Goal: Information Seeking & Learning: Learn about a topic

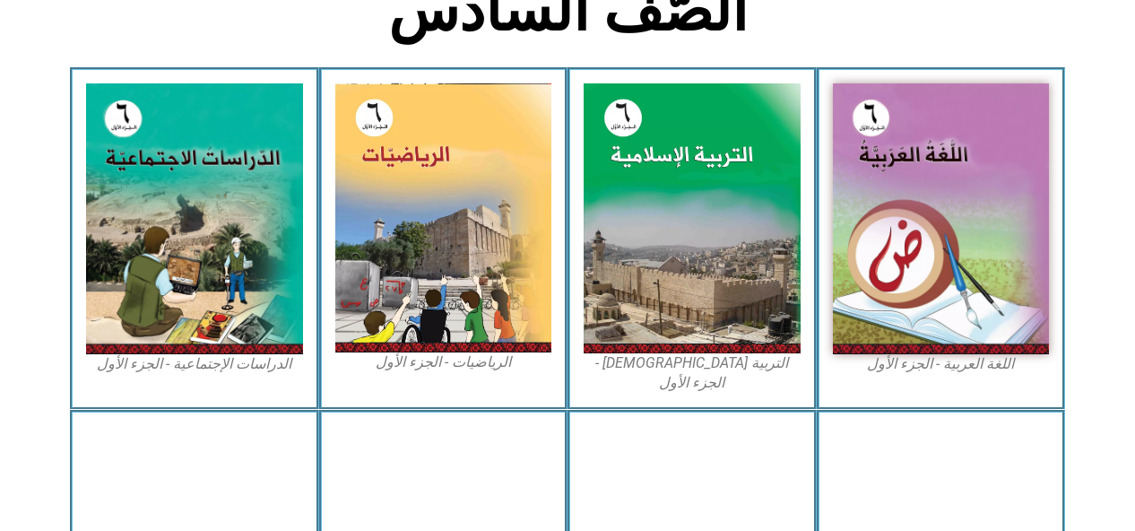
scroll to position [492, 0]
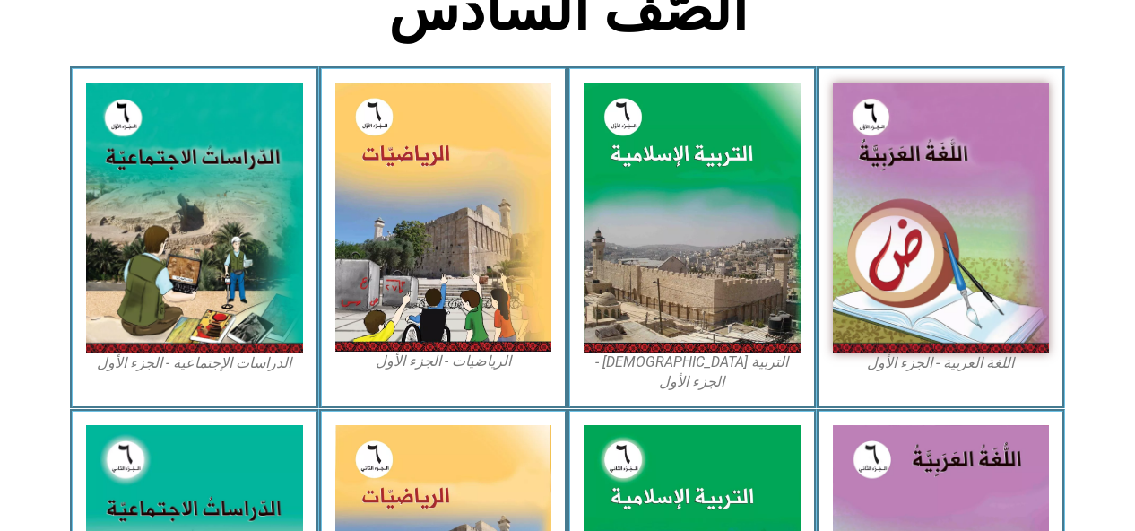
click at [917, 315] on img at bounding box center [941, 217] width 217 height 271
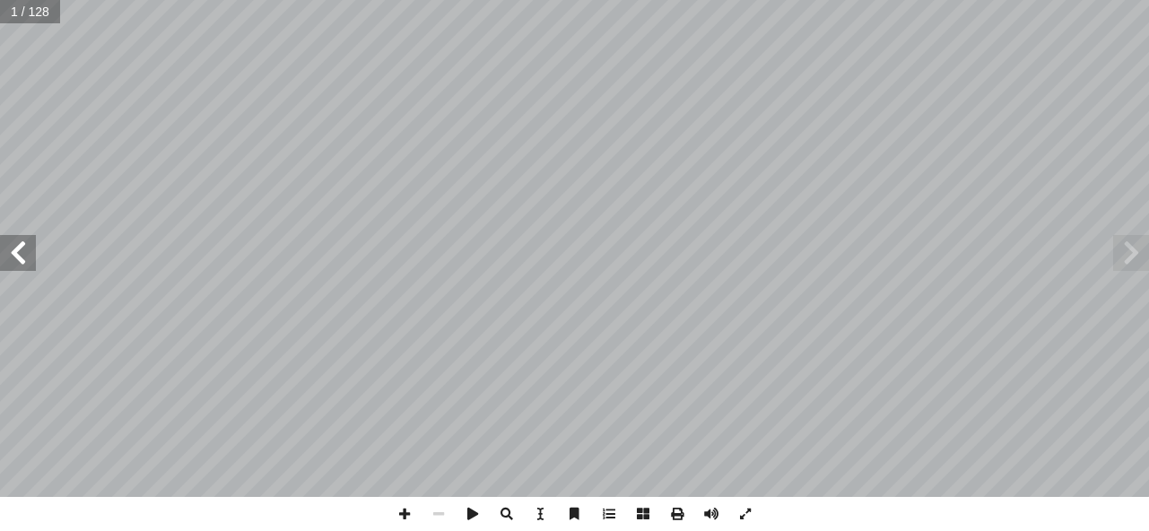
click at [4, 250] on span at bounding box center [18, 253] width 36 height 36
click at [2, 250] on span at bounding box center [18, 253] width 36 height 36
click at [4, 251] on span at bounding box center [18, 253] width 36 height 36
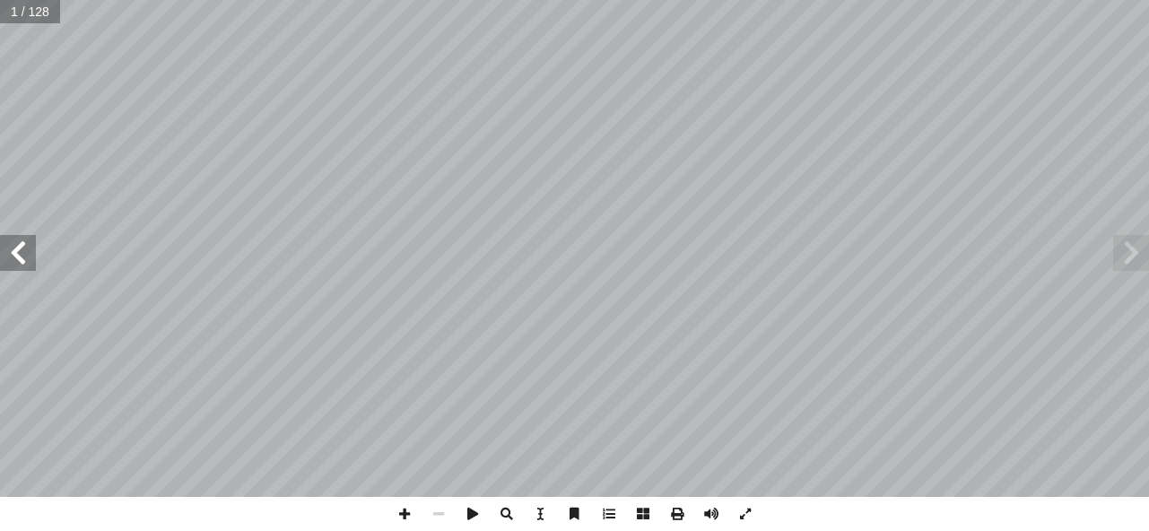
click at [4, 251] on span at bounding box center [18, 253] width 36 height 36
click at [7, 251] on span at bounding box center [18, 253] width 36 height 36
click at [4, 251] on span at bounding box center [18, 253] width 36 height 36
click at [25, 251] on span at bounding box center [18, 253] width 36 height 36
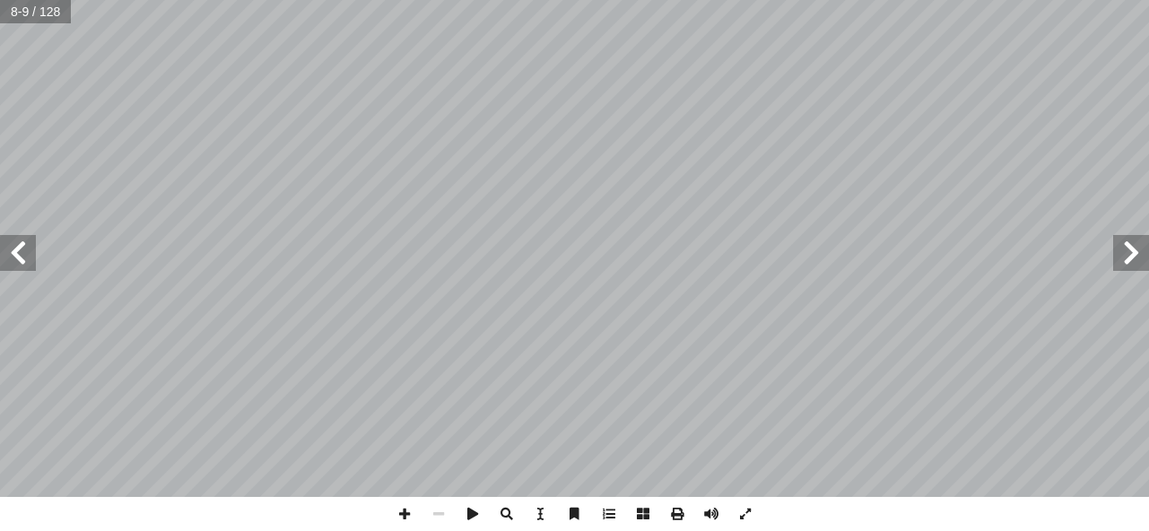
click at [25, 251] on span at bounding box center [18, 253] width 36 height 36
click at [20, 256] on span at bounding box center [18, 253] width 36 height 36
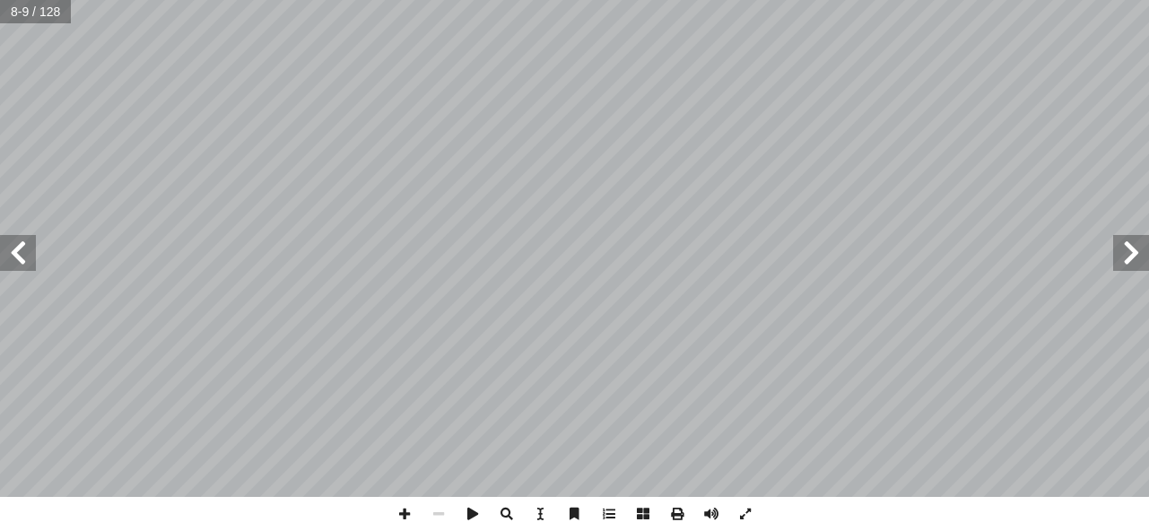
click at [16, 256] on span at bounding box center [18, 253] width 36 height 36
click at [16, 261] on span at bounding box center [18, 253] width 36 height 36
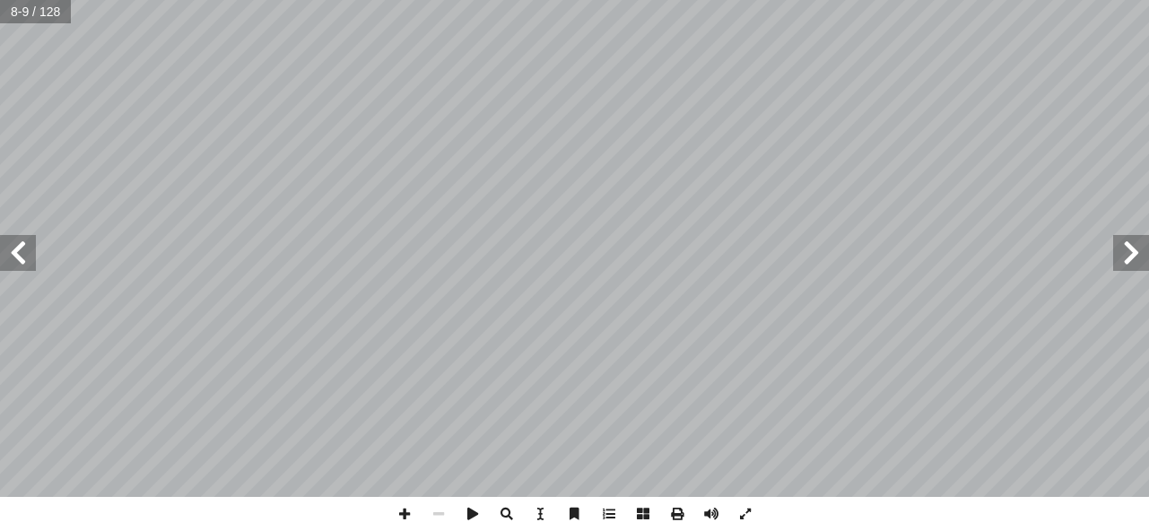
click at [18, 258] on span at bounding box center [18, 253] width 36 height 36
click at [15, 261] on span at bounding box center [18, 253] width 36 height 36
click at [1131, 256] on span at bounding box center [1131, 253] width 36 height 36
click at [1132, 245] on span at bounding box center [1131, 253] width 36 height 36
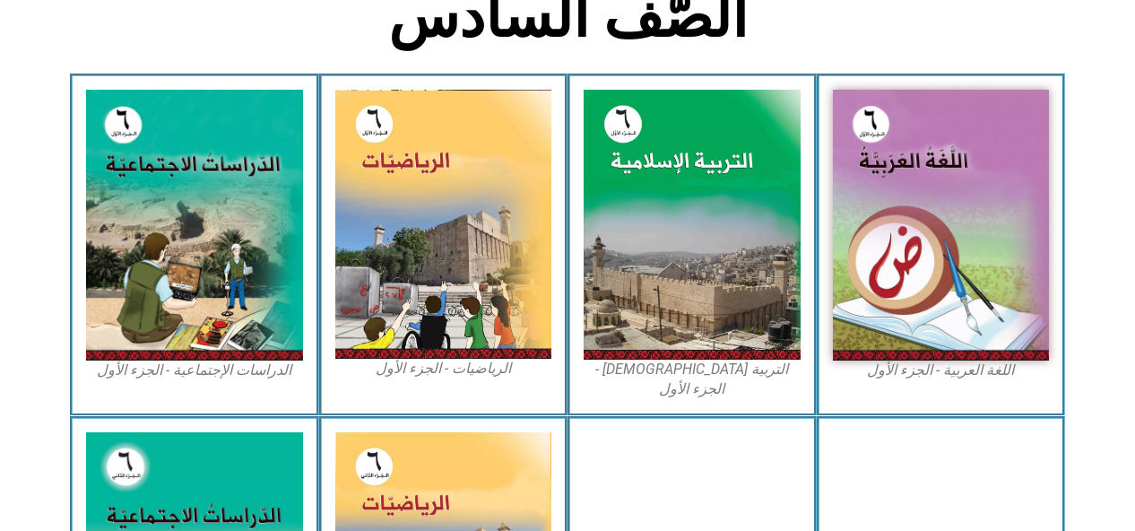
scroll to position [486, 0]
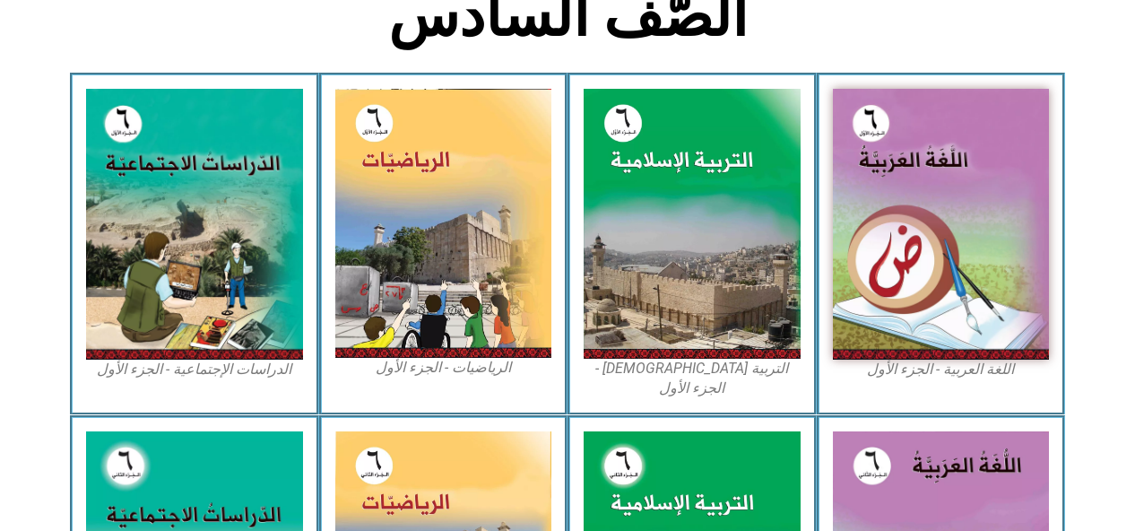
click at [708, 194] on img at bounding box center [692, 223] width 217 height 269
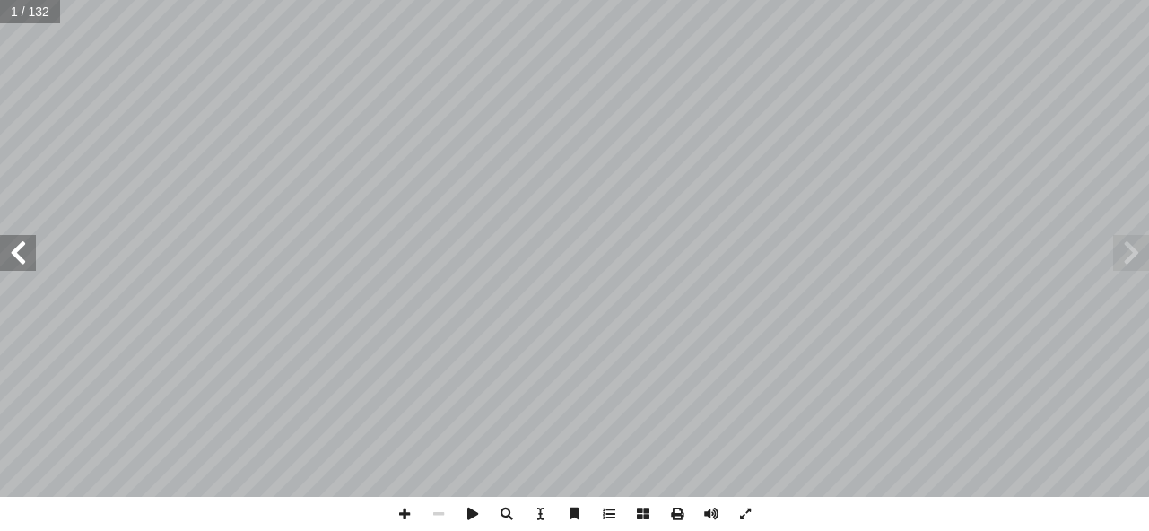
click at [15, 249] on span at bounding box center [18, 253] width 36 height 36
click at [30, 255] on span at bounding box center [18, 253] width 36 height 36
click at [17, 251] on span at bounding box center [18, 253] width 36 height 36
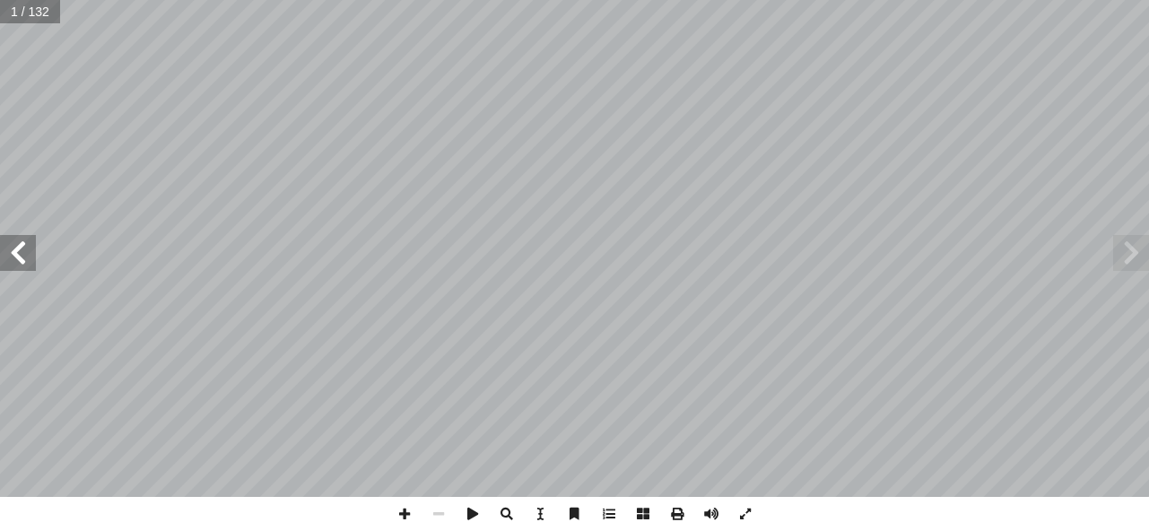
click at [17, 251] on span at bounding box center [18, 253] width 36 height 36
click at [25, 253] on span at bounding box center [18, 253] width 36 height 36
click at [17, 248] on span at bounding box center [18, 253] width 36 height 36
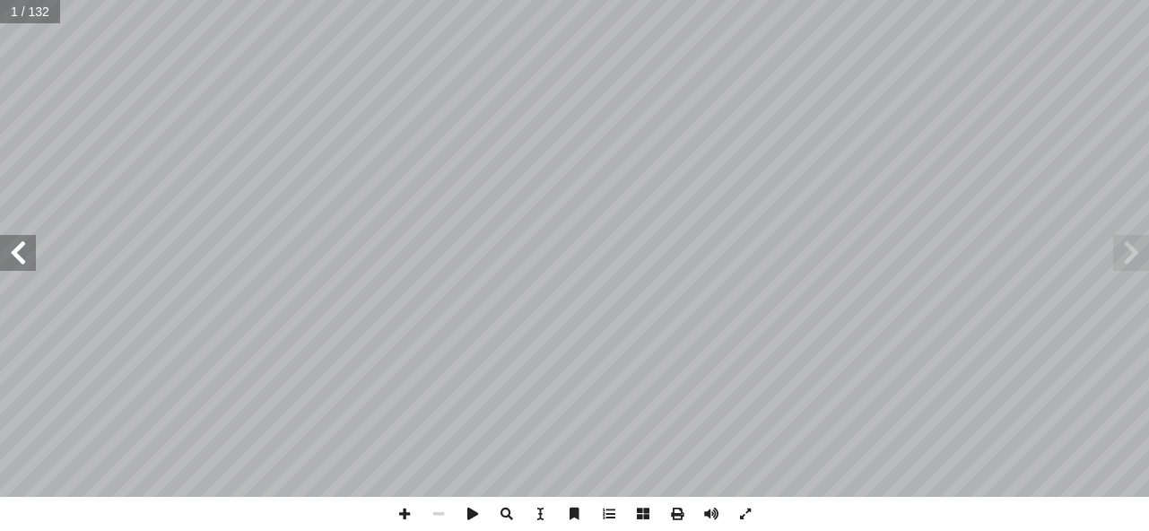
click at [21, 251] on span at bounding box center [18, 253] width 36 height 36
click at [7, 251] on span at bounding box center [18, 253] width 36 height 36
click at [17, 251] on span at bounding box center [18, 253] width 36 height 36
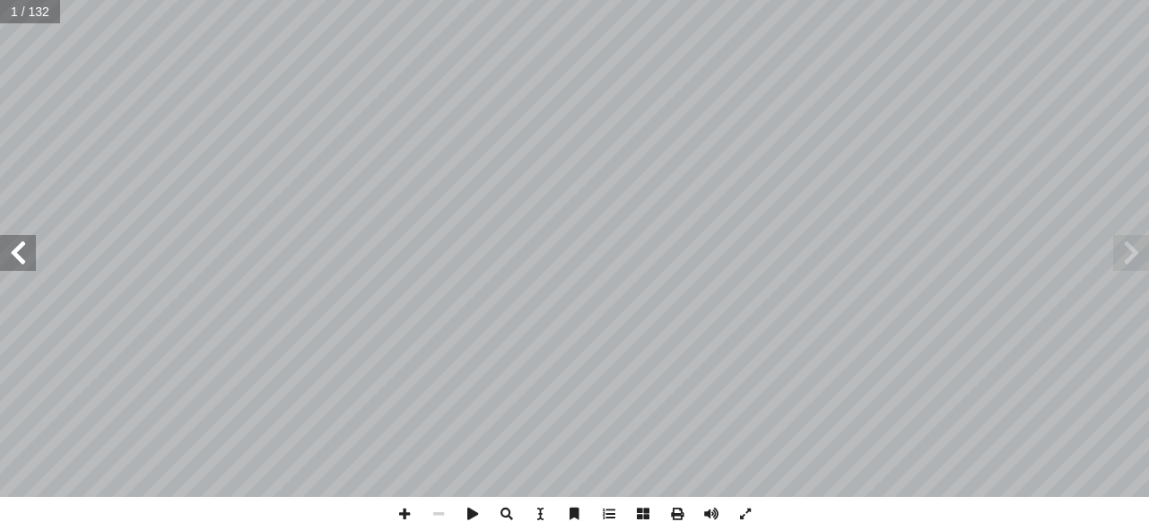
click at [17, 251] on span at bounding box center [18, 253] width 36 height 36
click at [13, 247] on span at bounding box center [18, 253] width 36 height 36
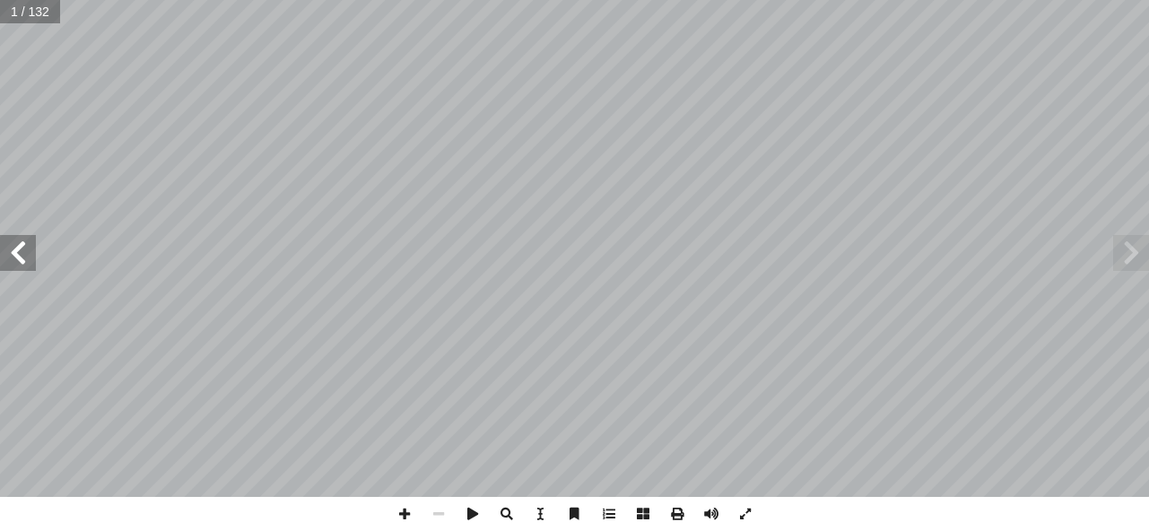
click at [20, 248] on span at bounding box center [18, 253] width 36 height 36
click at [17, 248] on span at bounding box center [18, 253] width 36 height 36
click at [13, 248] on span at bounding box center [18, 253] width 36 height 36
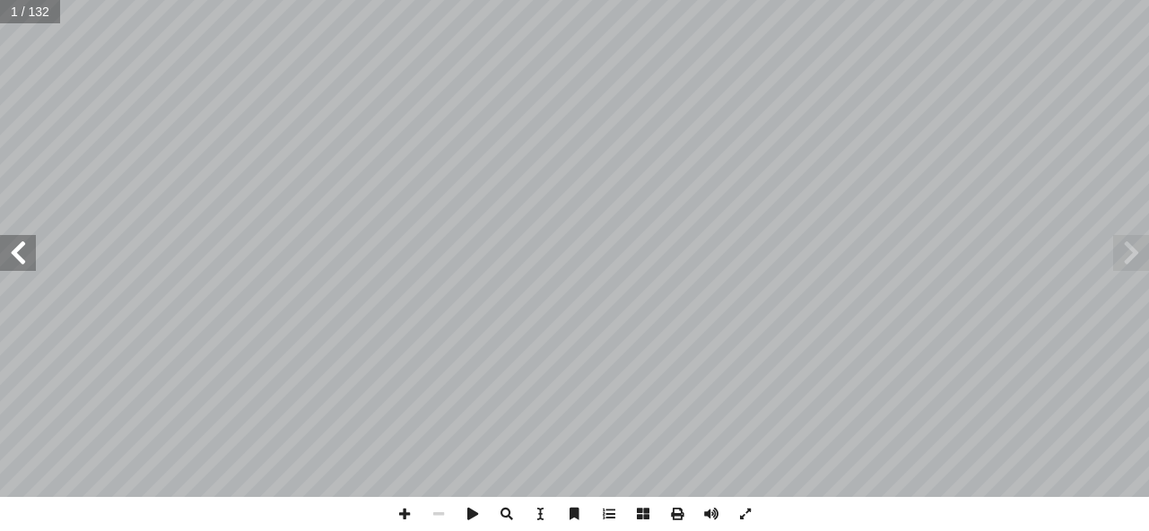
click at [13, 248] on span at bounding box center [18, 253] width 36 height 36
click at [4, 250] on span at bounding box center [18, 253] width 36 height 36
click at [3, 248] on span at bounding box center [18, 253] width 36 height 36
click at [13, 251] on span at bounding box center [18, 253] width 36 height 36
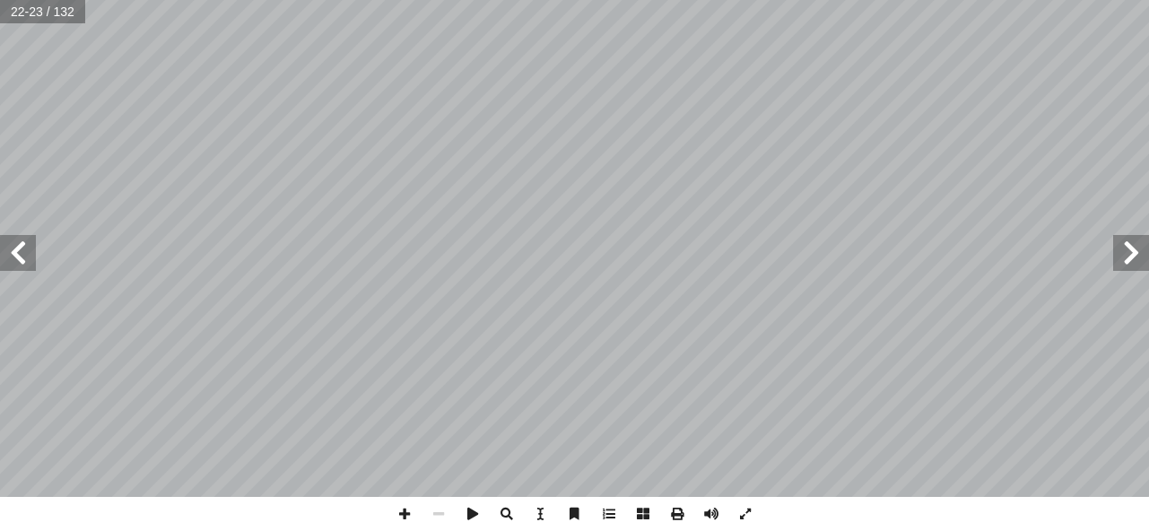
click at [13, 251] on span at bounding box center [18, 253] width 36 height 36
click at [17, 254] on span at bounding box center [18, 253] width 36 height 36
click at [10, 248] on span at bounding box center [18, 253] width 36 height 36
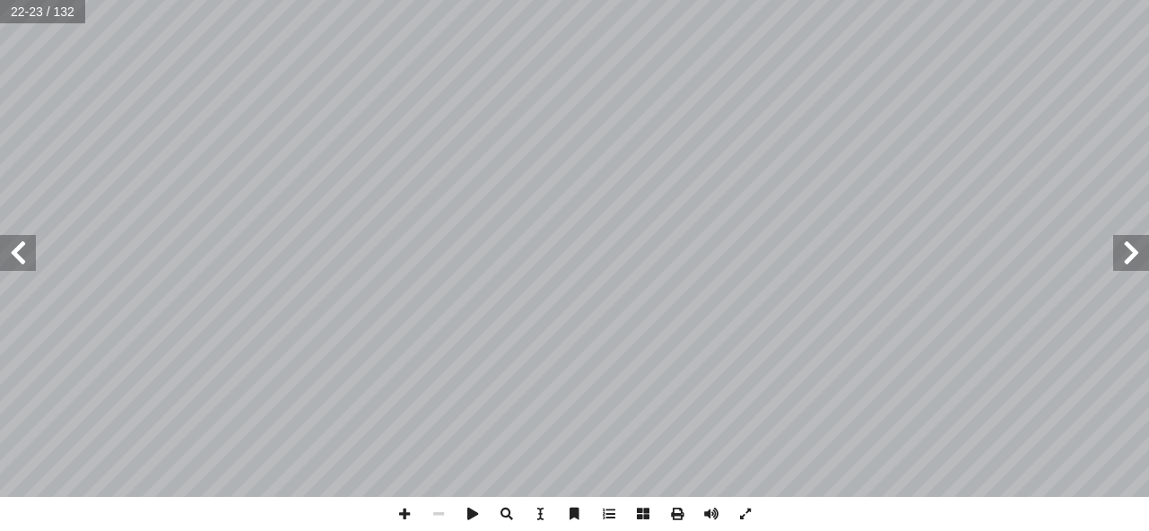
click at [17, 248] on span at bounding box center [18, 253] width 36 height 36
click at [25, 248] on span at bounding box center [18, 253] width 36 height 36
click at [25, 253] on span at bounding box center [18, 253] width 36 height 36
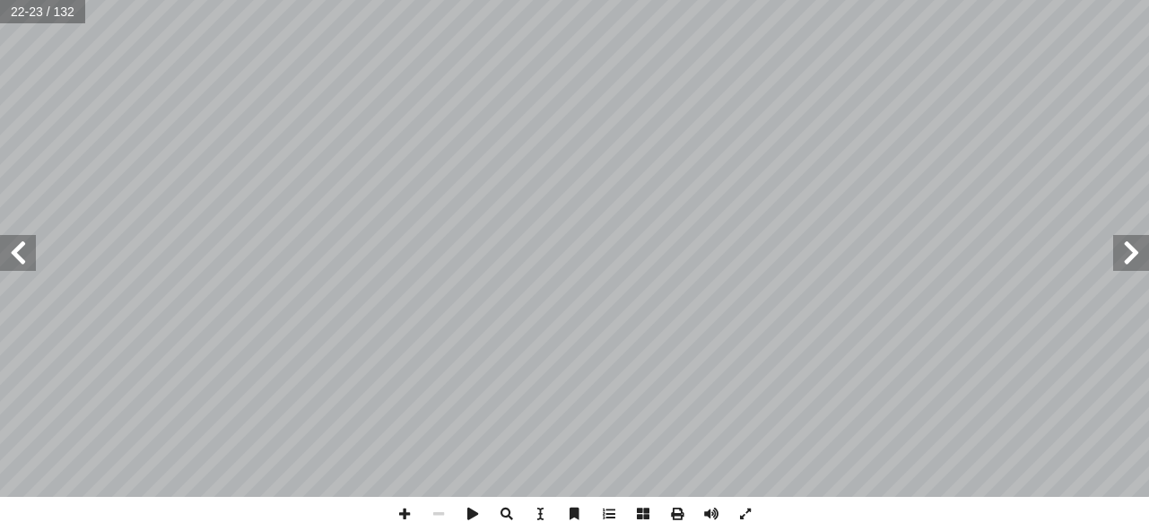
click at [25, 253] on span at bounding box center [18, 253] width 36 height 36
click at [20, 256] on span at bounding box center [18, 253] width 36 height 36
click at [15, 256] on span at bounding box center [18, 253] width 36 height 36
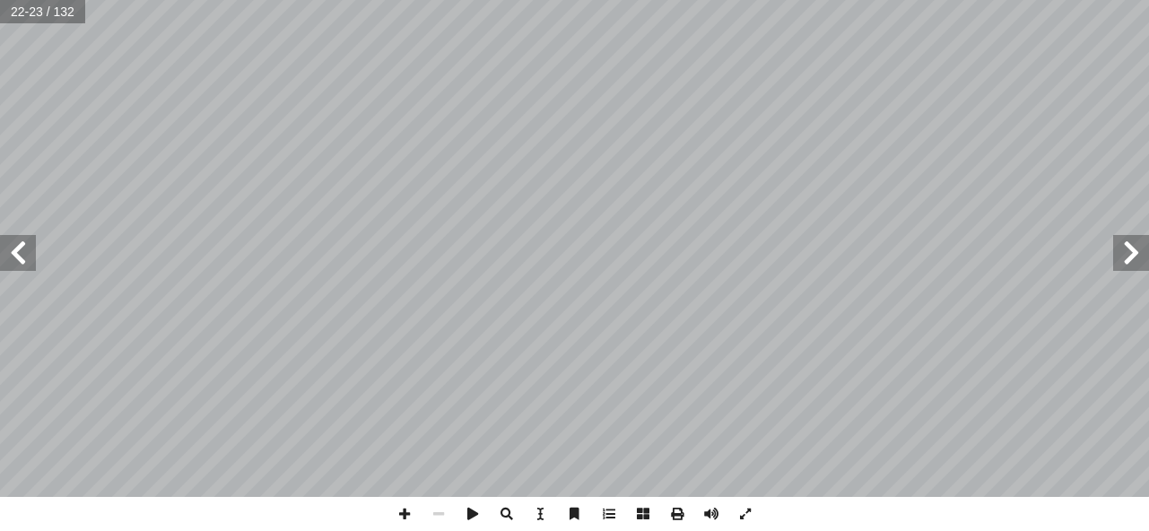
click at [15, 256] on span at bounding box center [18, 253] width 36 height 36
click at [15, 260] on span at bounding box center [18, 253] width 36 height 36
click at [18, 263] on span at bounding box center [18, 253] width 36 height 36
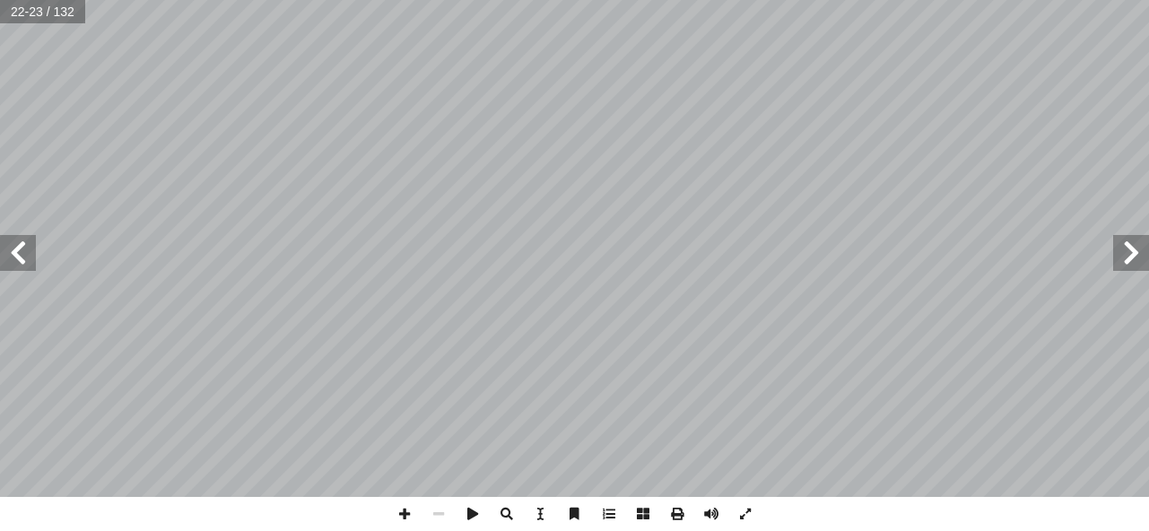
click at [13, 261] on span at bounding box center [18, 253] width 36 height 36
click at [18, 261] on span at bounding box center [18, 253] width 36 height 36
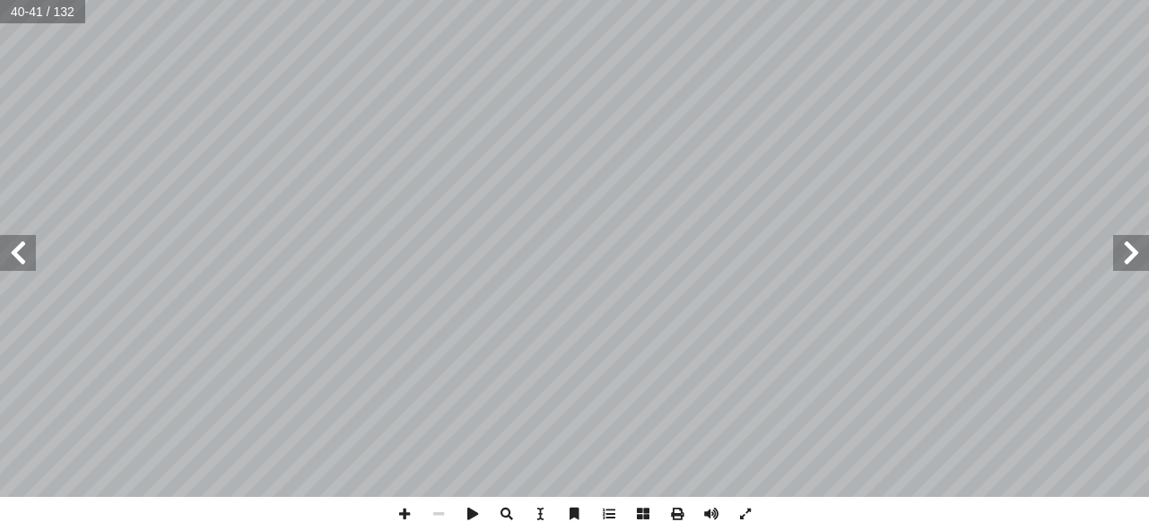
click at [25, 255] on span at bounding box center [18, 253] width 36 height 36
click at [23, 256] on span at bounding box center [18, 253] width 36 height 36
click at [31, 259] on span at bounding box center [18, 253] width 36 height 36
click at [1137, 249] on span at bounding box center [1131, 253] width 36 height 36
click at [1125, 251] on span at bounding box center [1131, 253] width 36 height 36
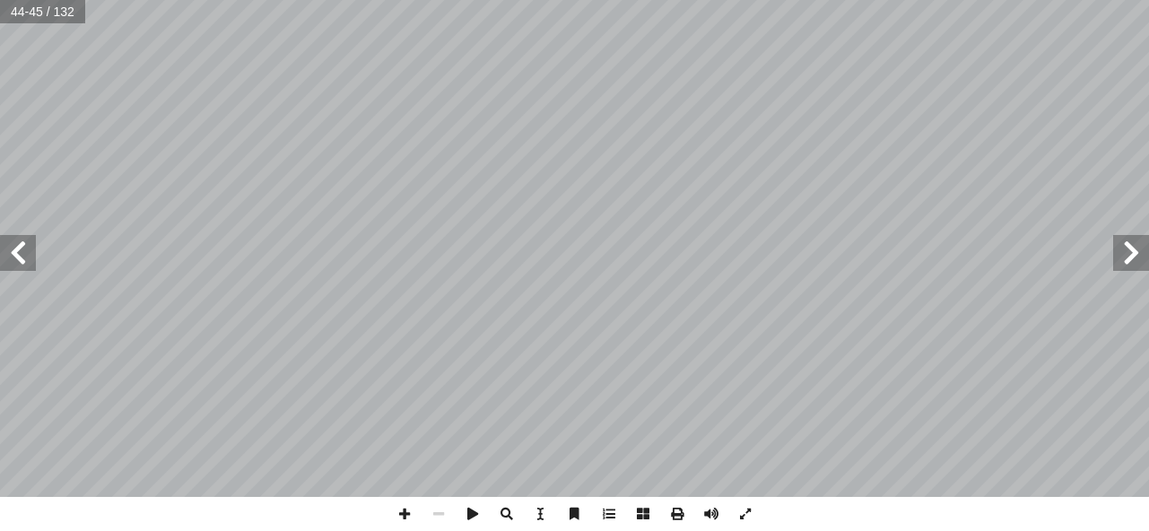
click at [1126, 248] on span at bounding box center [1131, 253] width 36 height 36
click at [13, 251] on span at bounding box center [18, 253] width 36 height 36
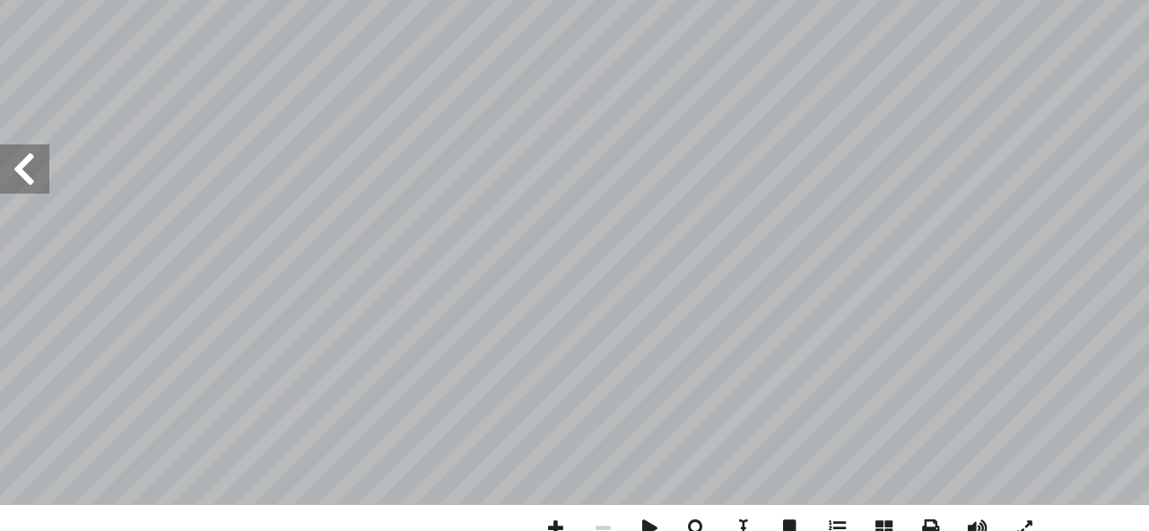
click at [23, 247] on span at bounding box center [18, 253] width 36 height 36
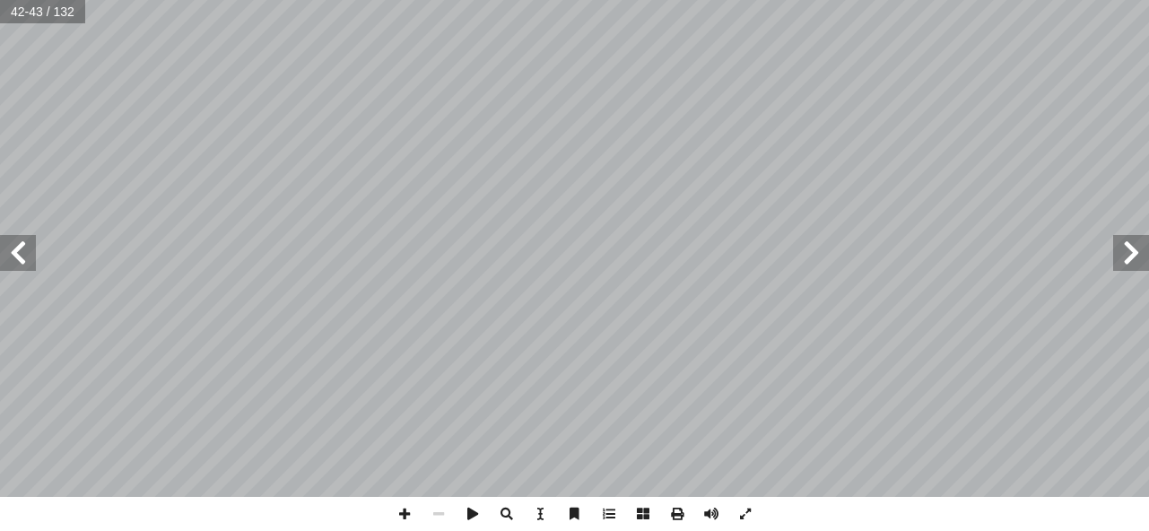
click at [19, 254] on span at bounding box center [18, 253] width 36 height 36
click at [1126, 255] on span at bounding box center [1131, 253] width 36 height 36
click at [1131, 249] on span at bounding box center [1131, 253] width 36 height 36
click at [8, 247] on span at bounding box center [18, 253] width 36 height 36
click at [1125, 260] on span at bounding box center [1131, 253] width 36 height 36
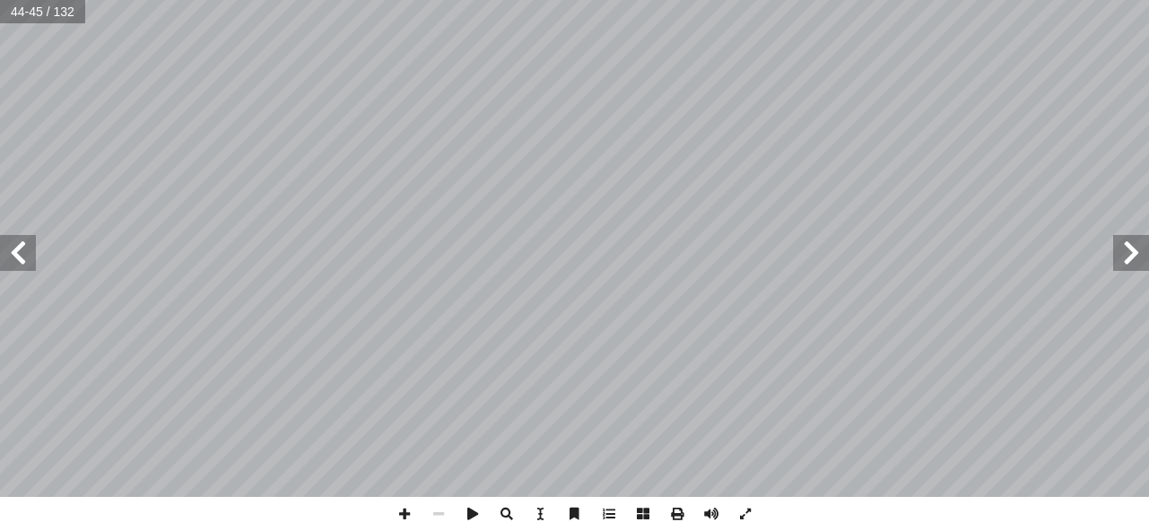
click at [1125, 258] on span at bounding box center [1131, 253] width 36 height 36
